Goal: Information Seeking & Learning: Learn about a topic

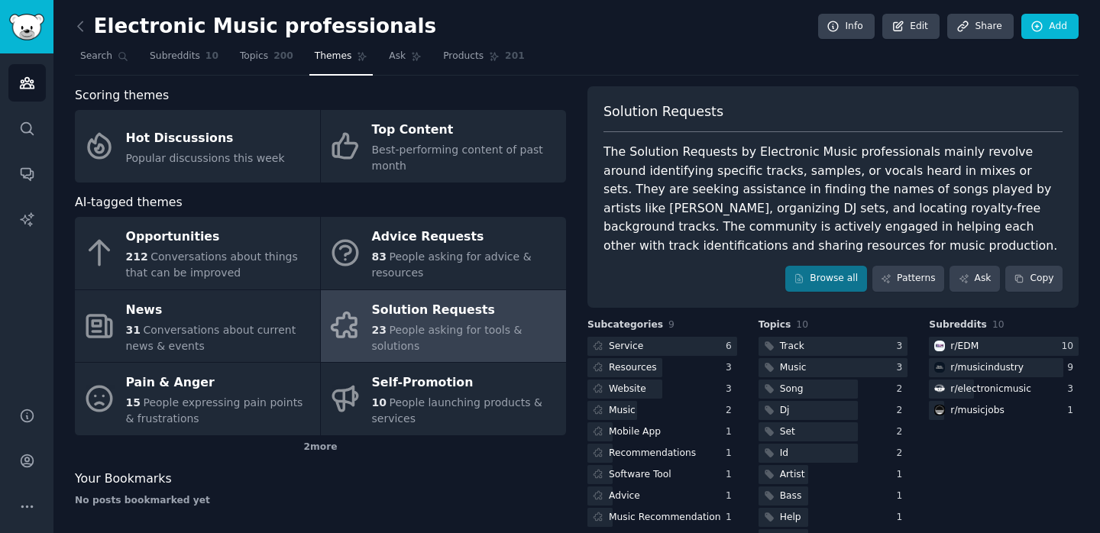
click at [854, 145] on div "The Solution Requests by Electronic Music professionals mainly revolve around i…" at bounding box center [833, 199] width 459 height 112
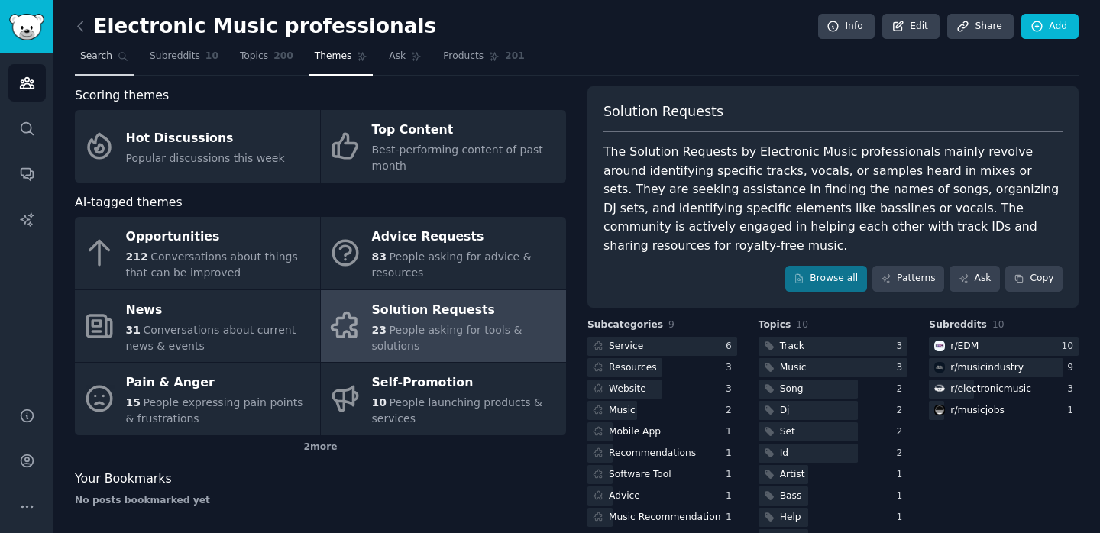
click at [116, 55] on link "Search" at bounding box center [104, 59] width 59 height 31
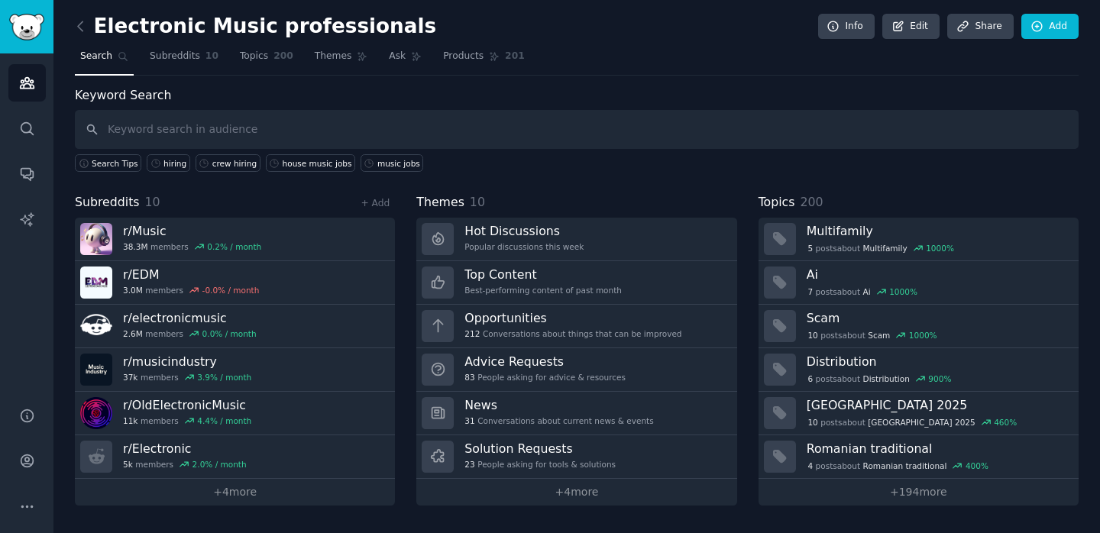
click at [390, 132] on input "text" at bounding box center [577, 129] width 1004 height 39
type input "music jobs"
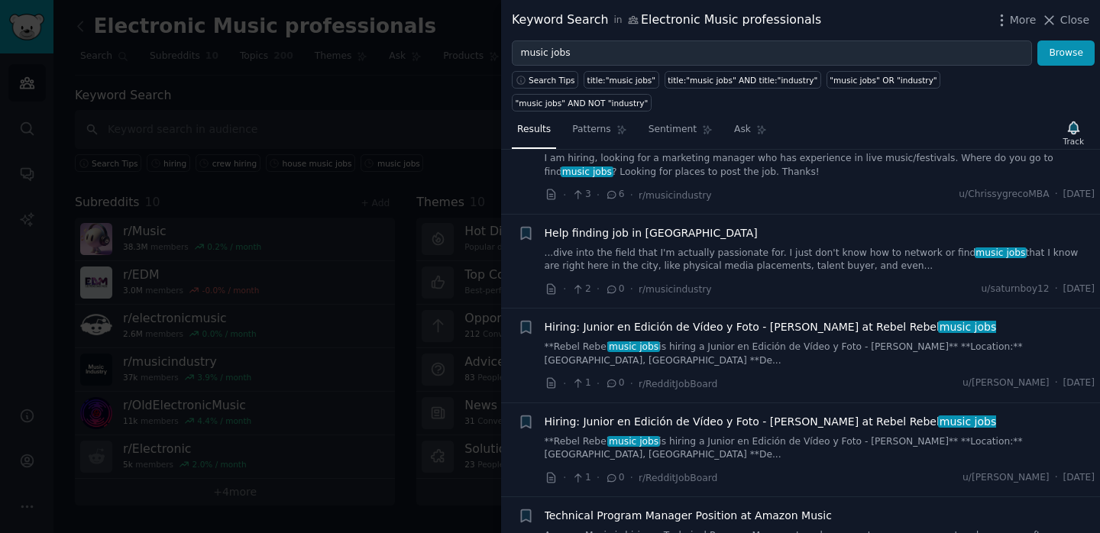
scroll to position [151, 0]
